Goal: Information Seeking & Learning: Learn about a topic

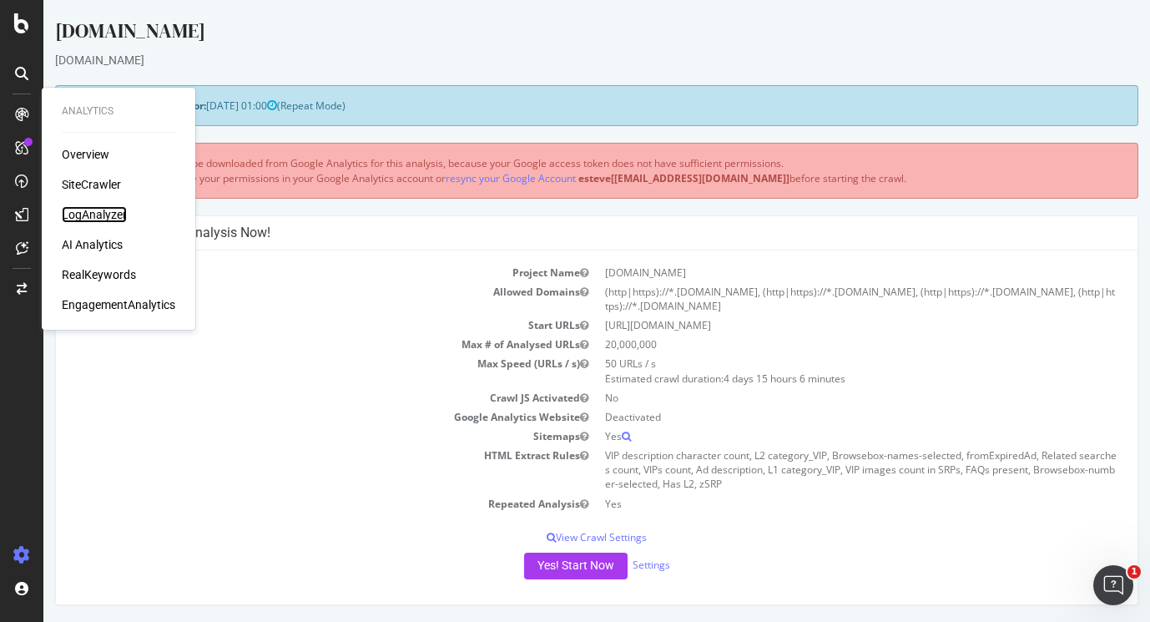
click at [90, 217] on div "LogAnalyzer" at bounding box center [94, 214] width 65 height 17
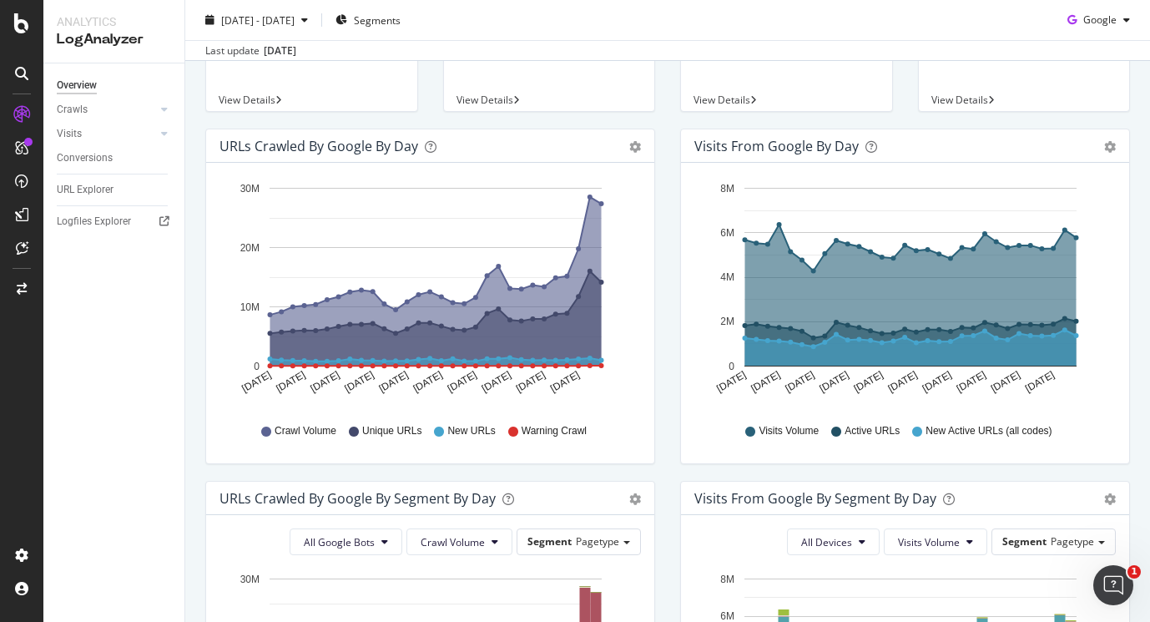
scroll to position [67, 0]
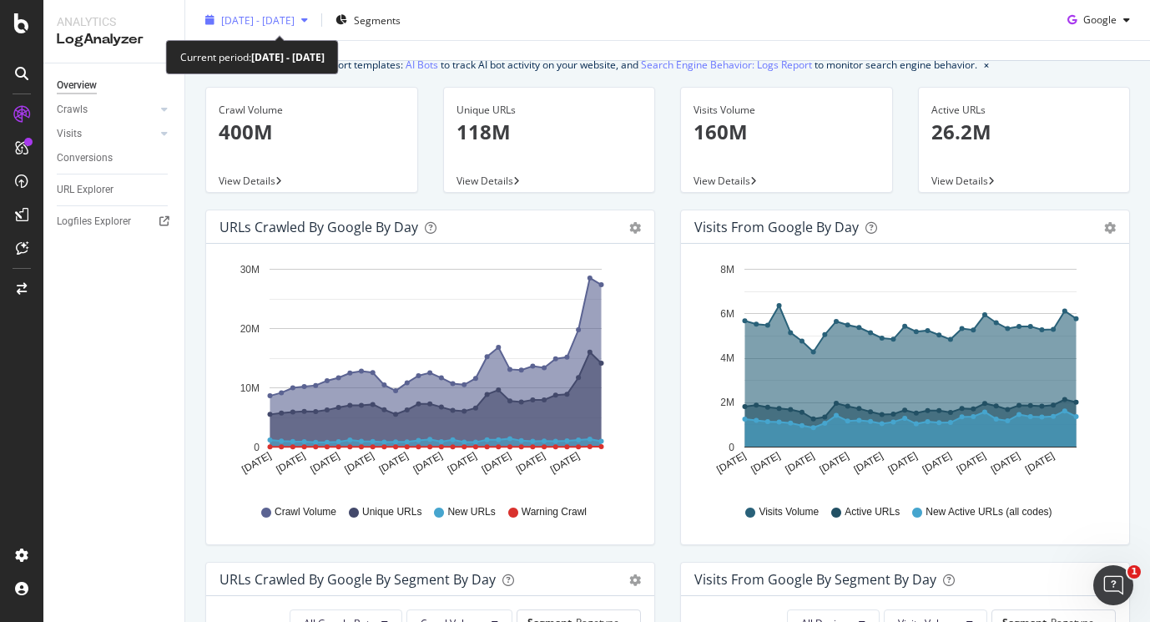
click at [295, 18] on span "[DATE] - [DATE]" at bounding box center [257, 20] width 73 height 14
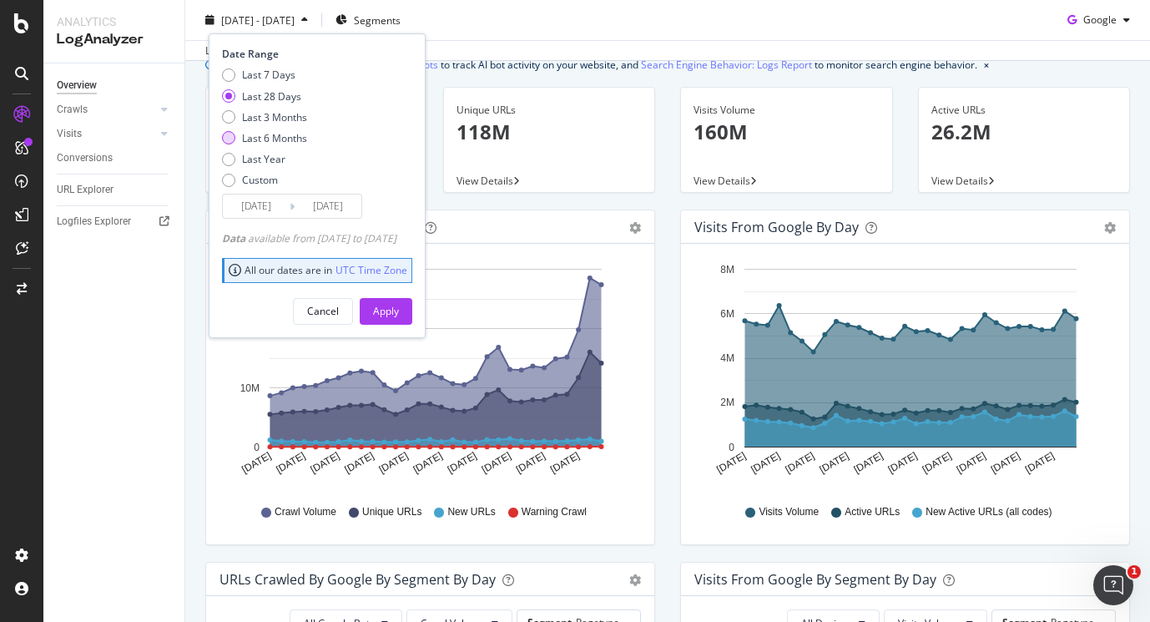
click at [222, 139] on div "Last 6 Months" at bounding box center [228, 137] width 13 height 13
type input "[DATE]"
click at [399, 308] on div "Apply" at bounding box center [386, 311] width 26 height 14
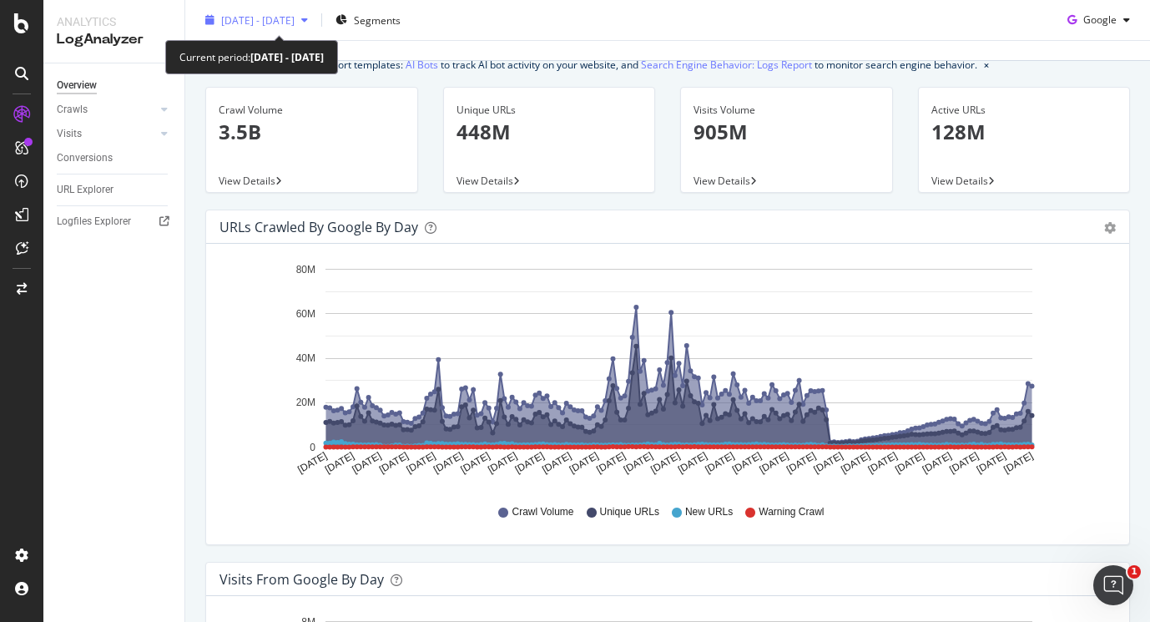
click at [296, 7] on button "[DATE] - [DATE]" at bounding box center [257, 20] width 116 height 27
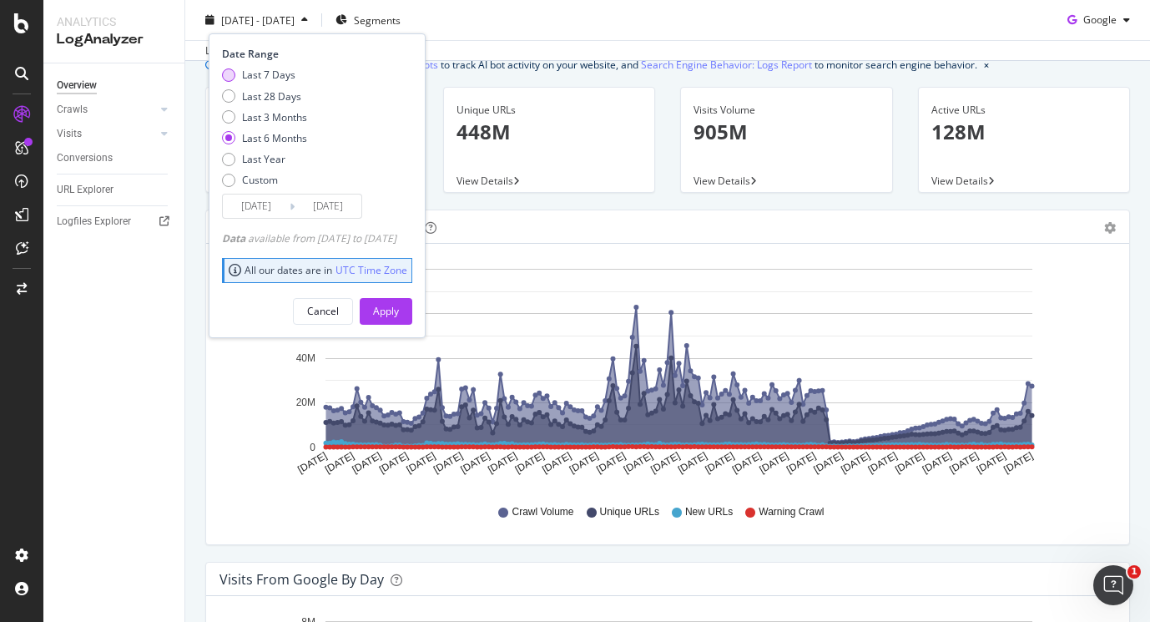
click at [230, 74] on div "Last 7 Days" at bounding box center [228, 74] width 13 height 13
type input "[DATE]"
click at [411, 330] on div "Date Range Last 7 Days Last 28 Days Last 3 Months Last 6 Months Last Year Custo…" at bounding box center [317, 185] width 217 height 304
click at [399, 315] on div "Apply" at bounding box center [386, 311] width 26 height 14
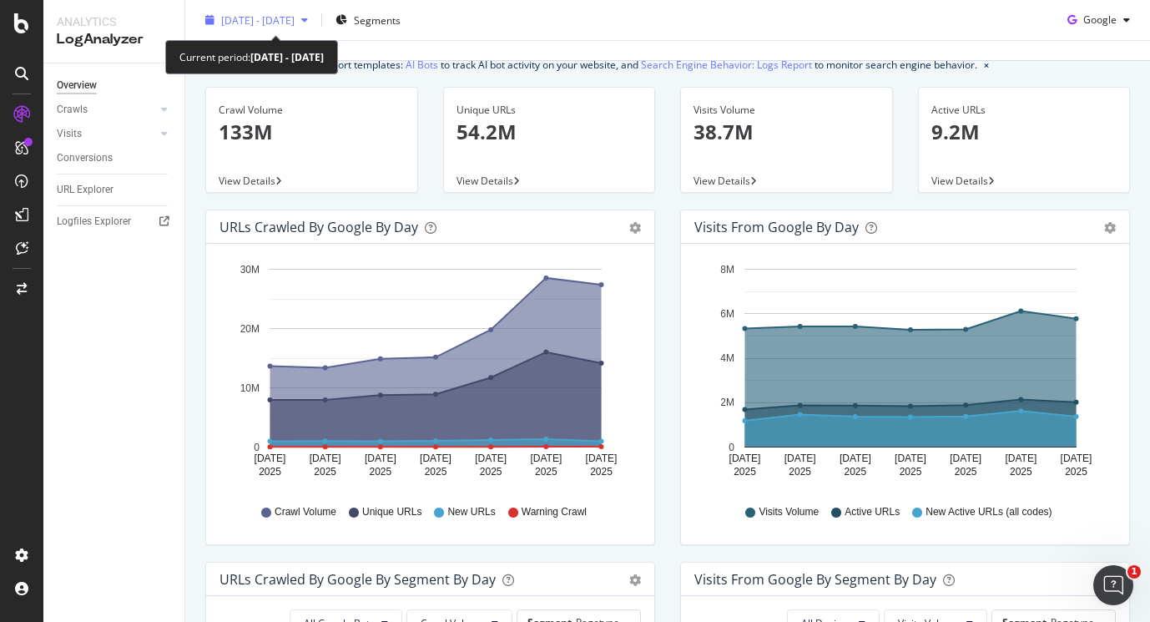
click at [295, 13] on span "[DATE] - [DATE]" at bounding box center [257, 20] width 73 height 14
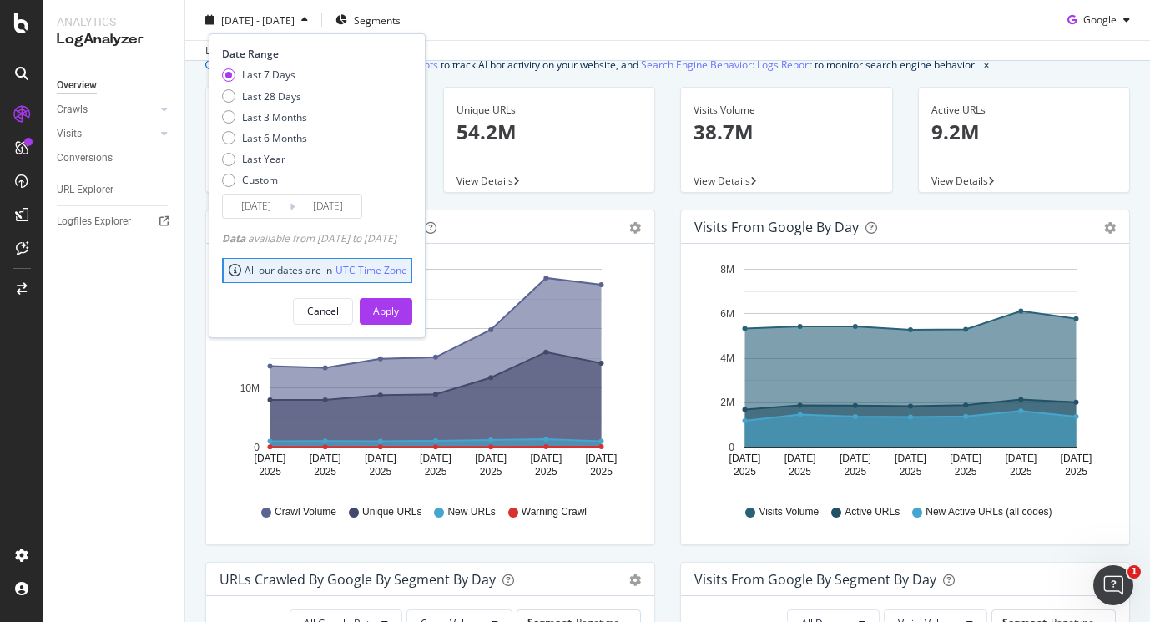
click at [267, 103] on div "Last 7 Days Last 28 Days Last 3 Months Last 6 Months Last Year Custom" at bounding box center [264, 131] width 85 height 126
click at [265, 101] on div "Last 28 Days" at bounding box center [271, 95] width 59 height 14
type input "[DATE]"
click at [399, 316] on div "Apply" at bounding box center [386, 311] width 26 height 14
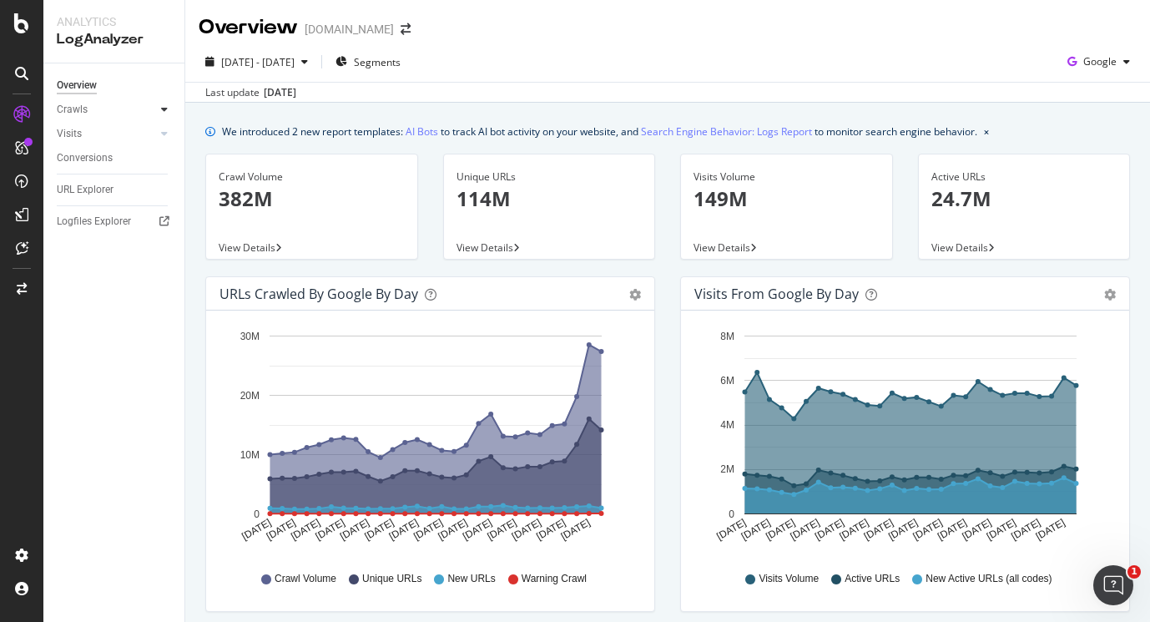
click at [164, 111] on icon at bounding box center [164, 109] width 7 height 10
click at [100, 200] on div "HTTP Codes" at bounding box center [92, 200] width 57 height 18
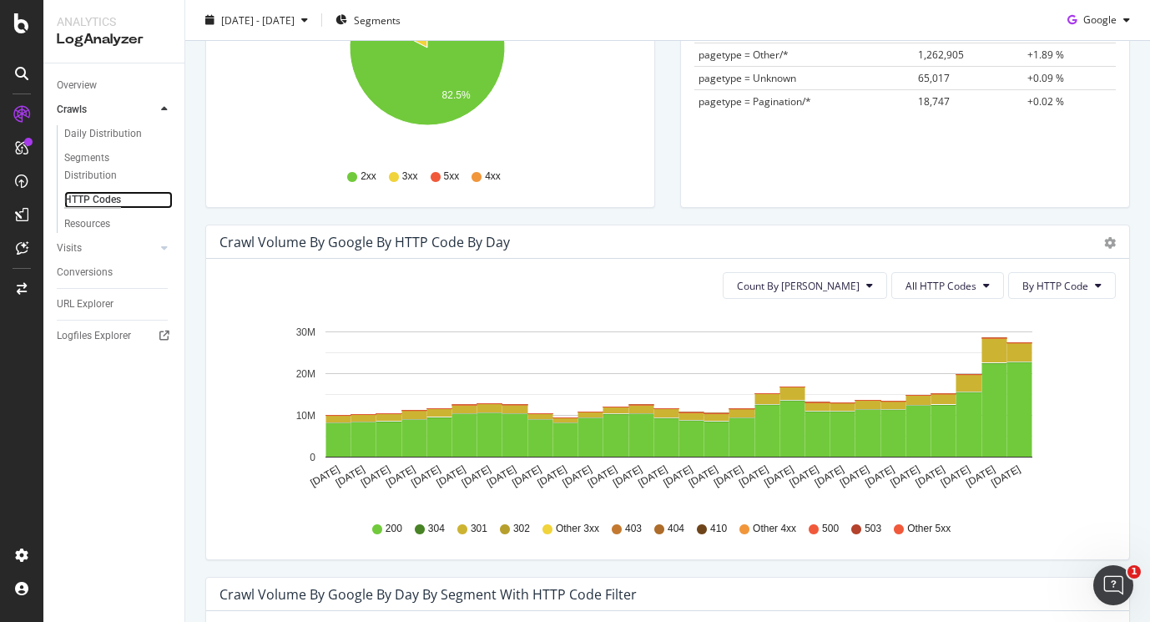
scroll to position [353, 0]
click at [953, 292] on button "All HTTP Codes" at bounding box center [947, 285] width 113 height 27
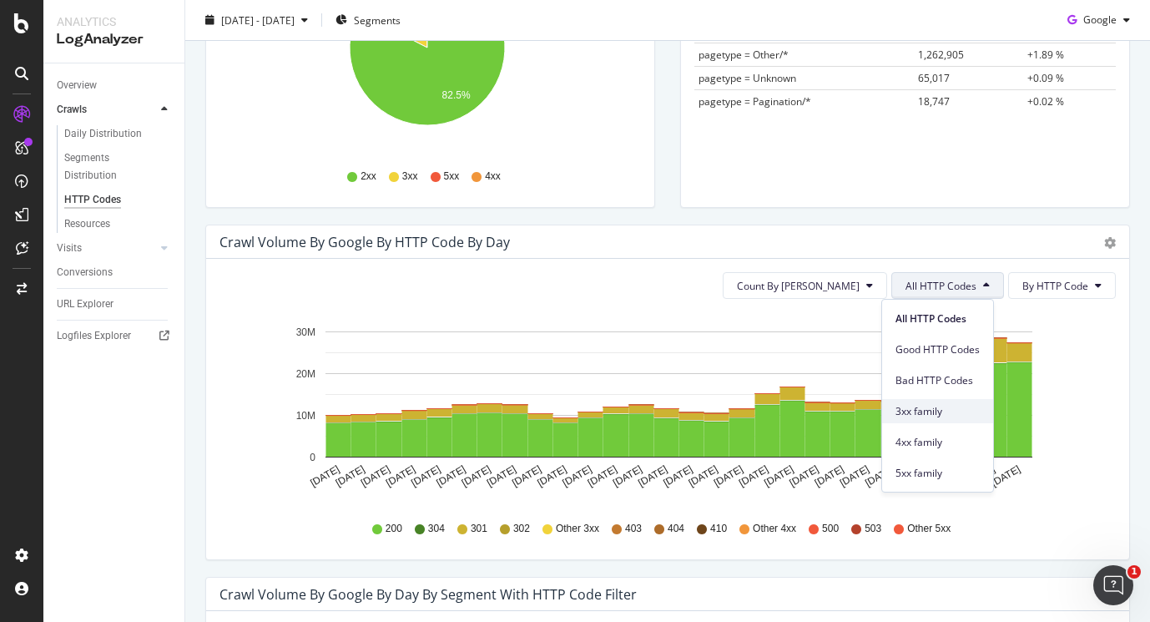
click at [930, 402] on div "3xx family" at bounding box center [937, 411] width 111 height 24
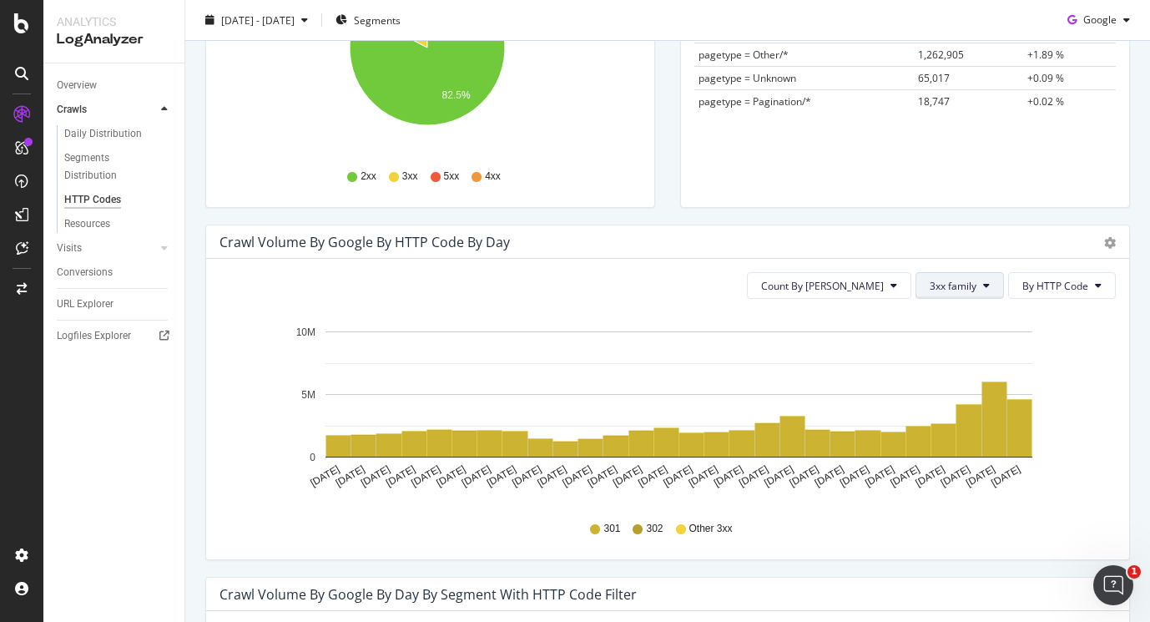
click at [962, 295] on button "3xx family" at bounding box center [959, 285] width 88 height 27
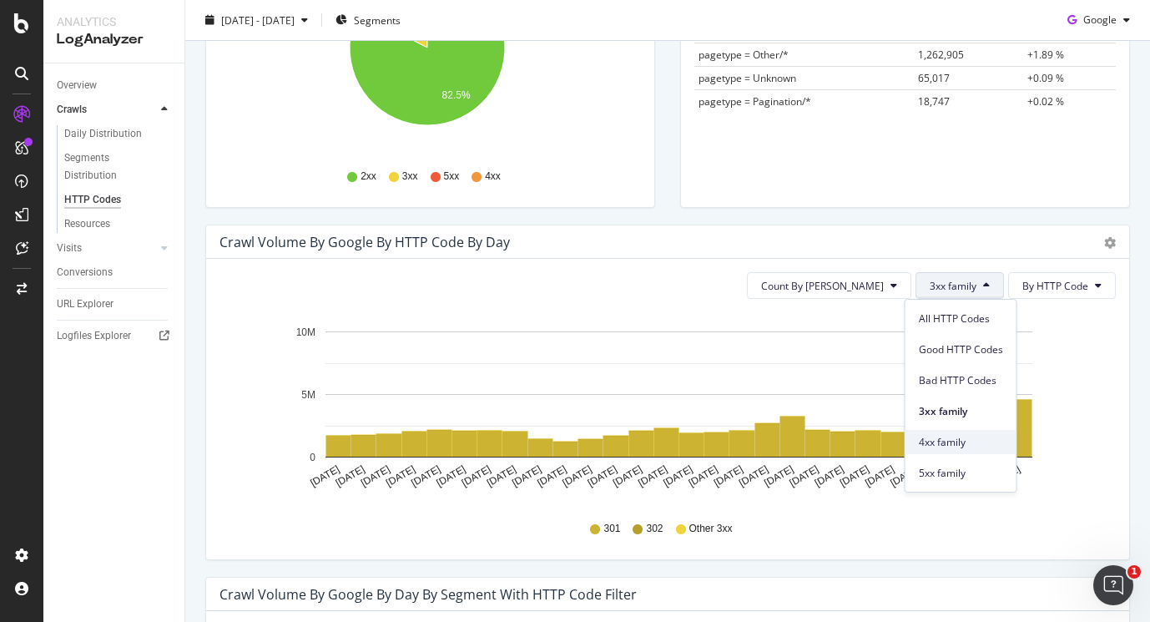
click at [971, 440] on span "4xx family" at bounding box center [961, 442] width 84 height 15
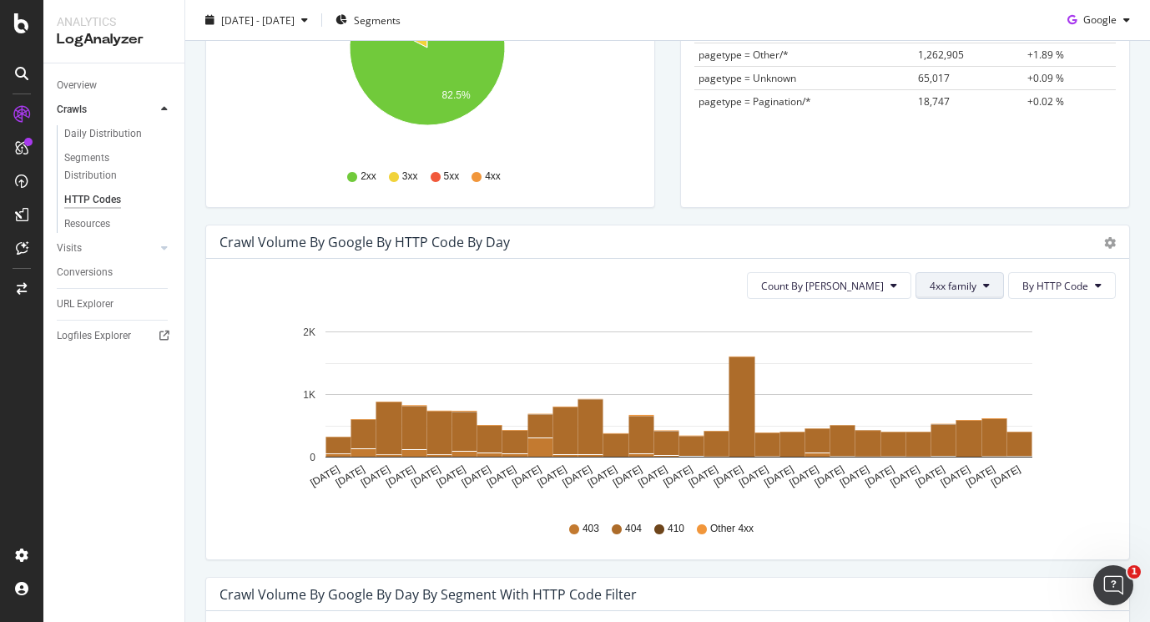
click at [954, 277] on button "4xx family" at bounding box center [959, 285] width 88 height 27
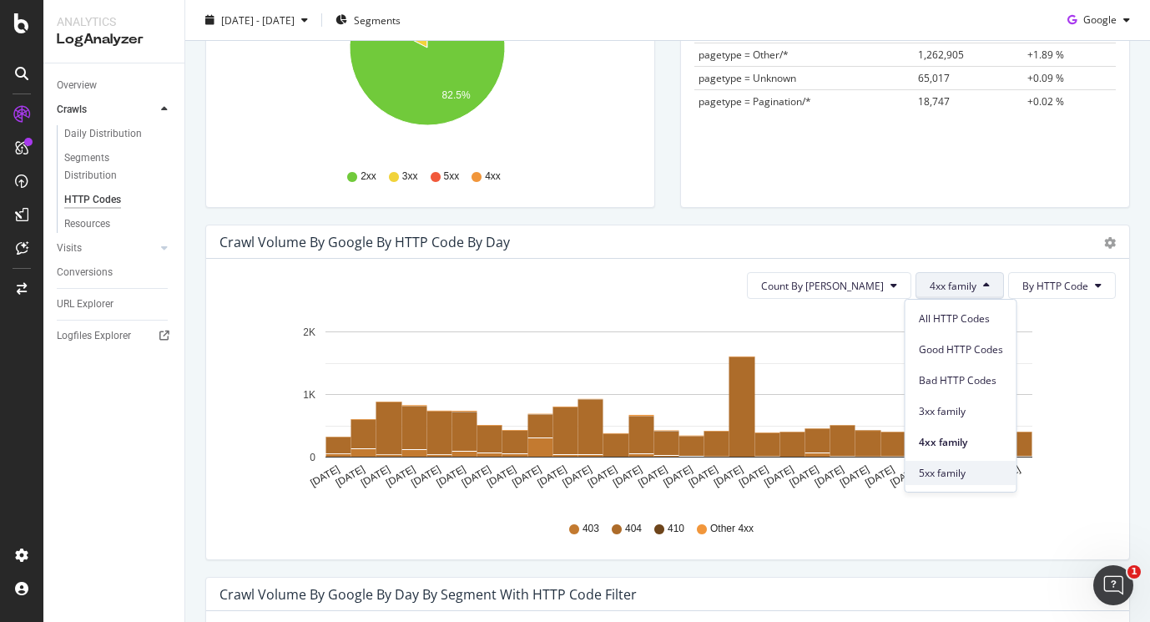
click at [976, 475] on span "5xx family" at bounding box center [961, 473] width 84 height 15
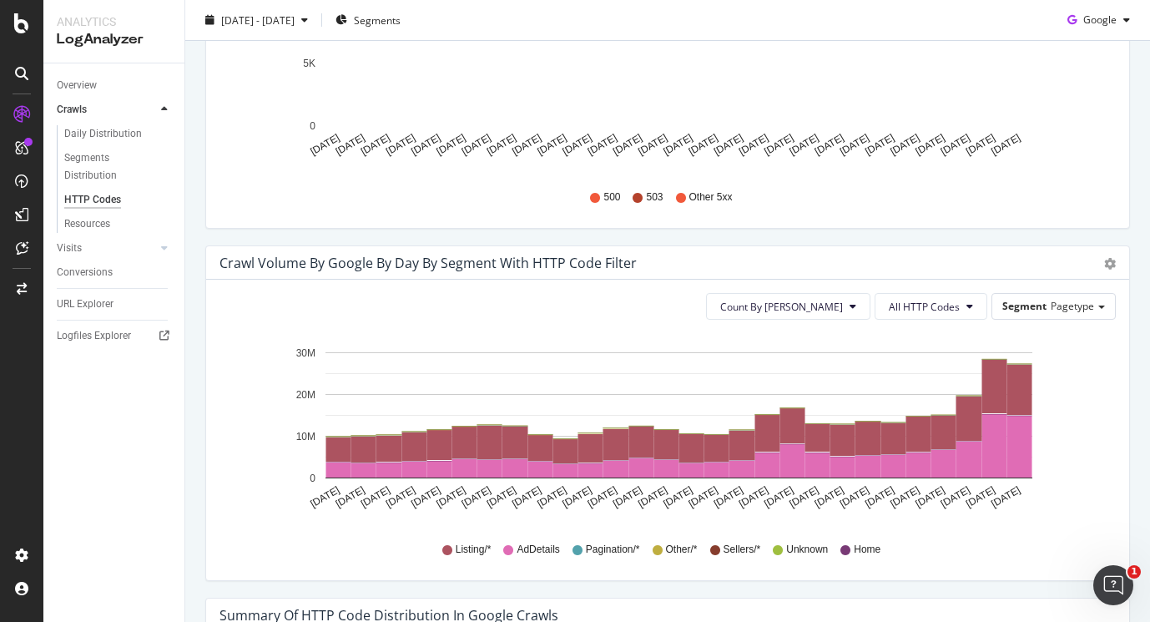
scroll to position [0, 0]
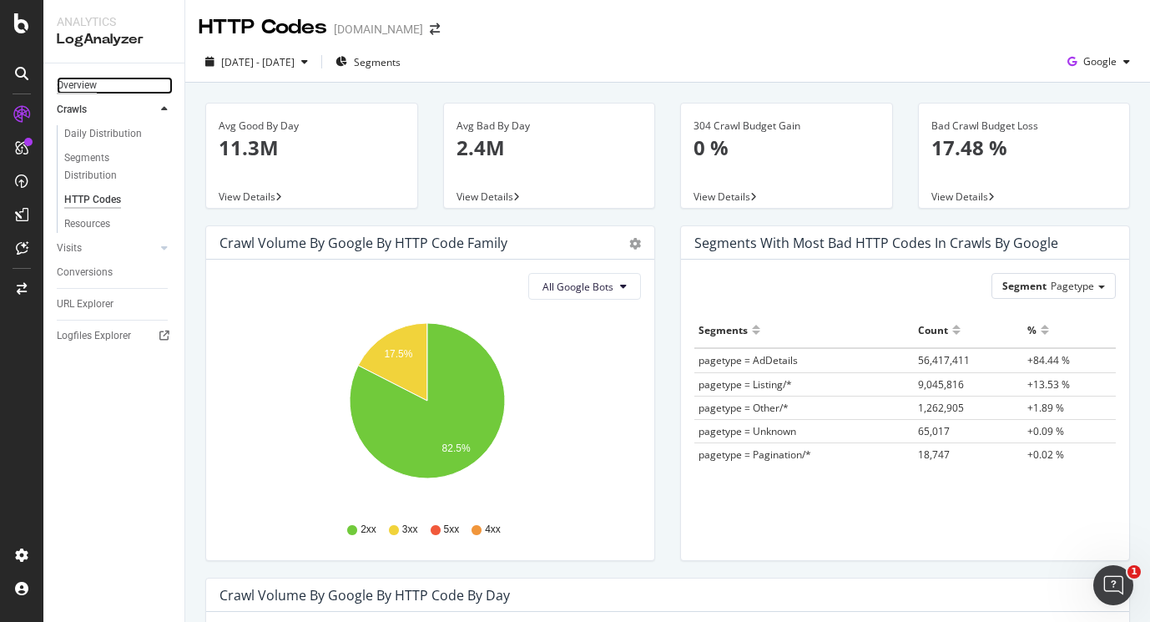
click at [88, 78] on div "Overview" at bounding box center [77, 86] width 40 height 18
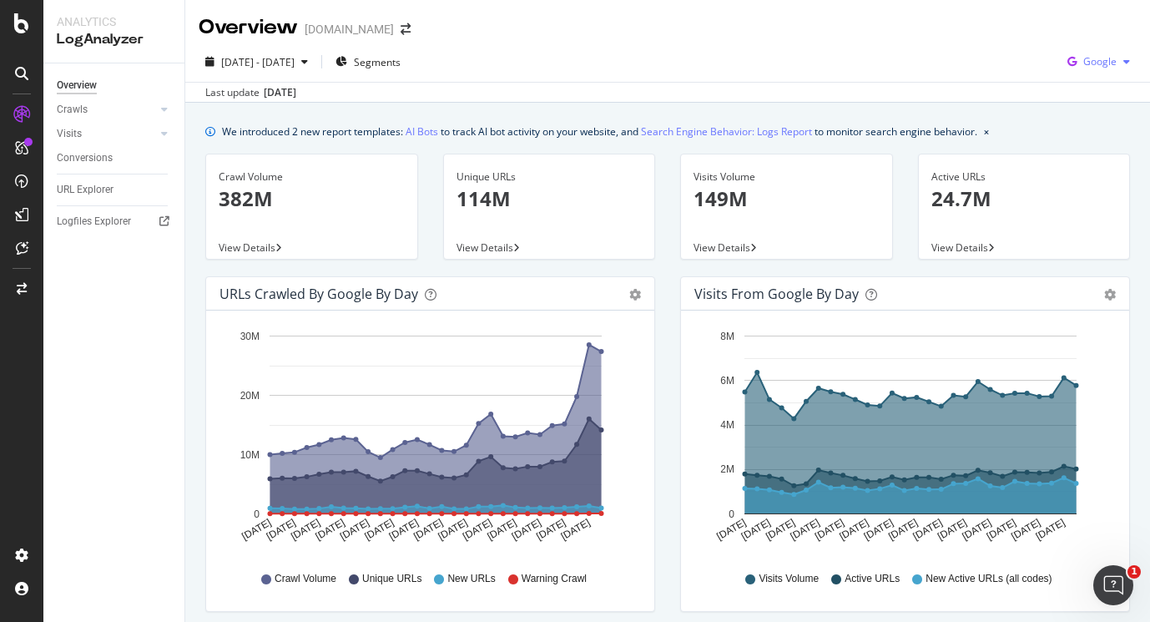
click at [1097, 67] on span "Google" at bounding box center [1099, 61] width 33 height 14
click at [1093, 158] on span "OpenAI" at bounding box center [1100, 156] width 62 height 15
